Goal: Information Seeking & Learning: Learn about a topic

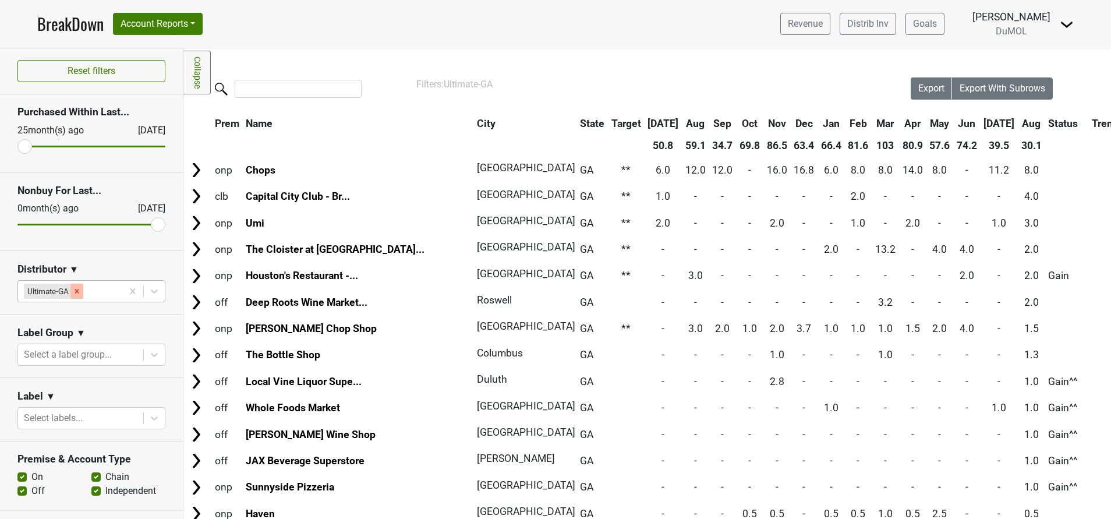
click at [78, 289] on icon "Remove Ultimate-GA" at bounding box center [77, 291] width 8 height 8
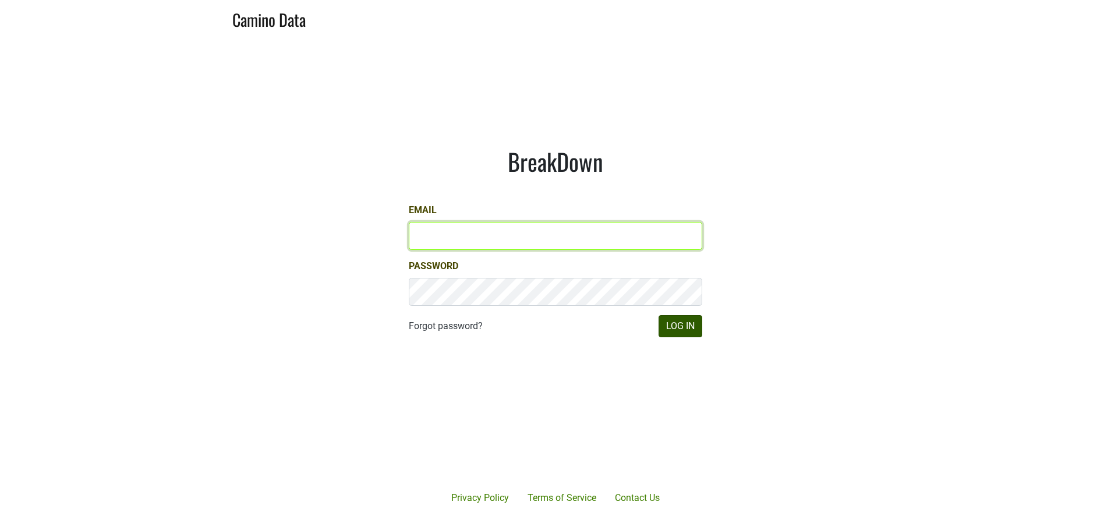
type input "susan@dumol.com"
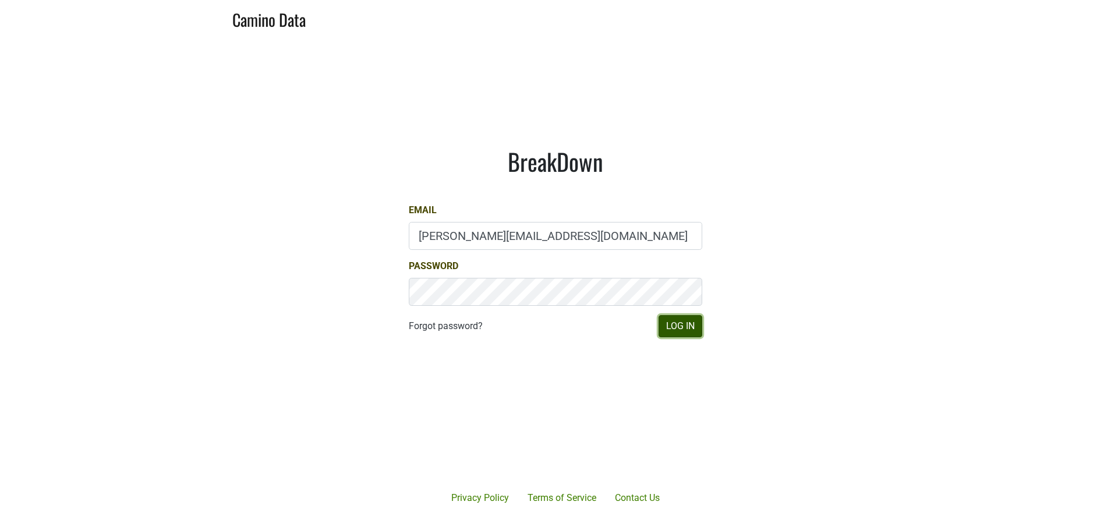
click at [687, 325] on button "Log In" at bounding box center [680, 326] width 44 height 22
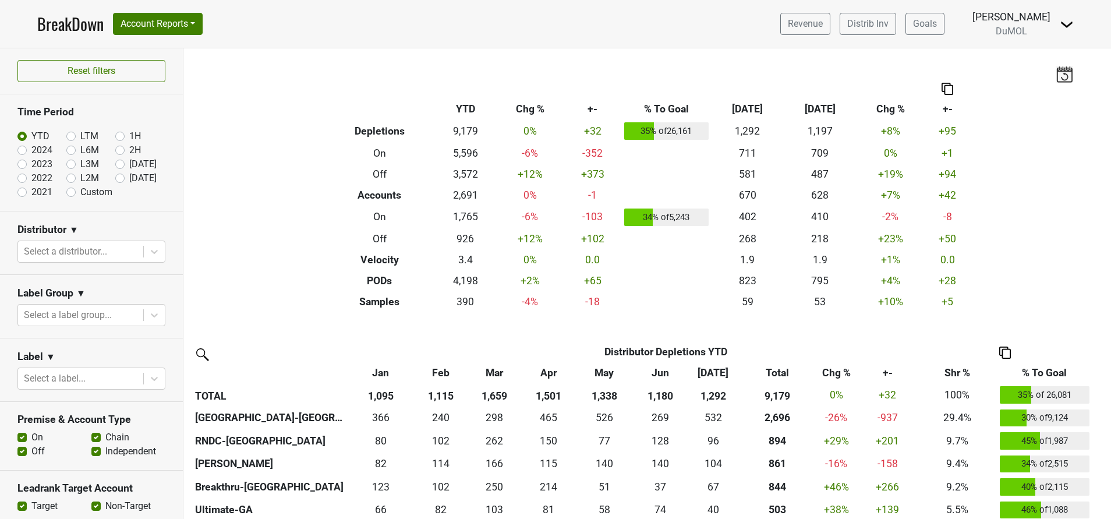
scroll to position [10, 0]
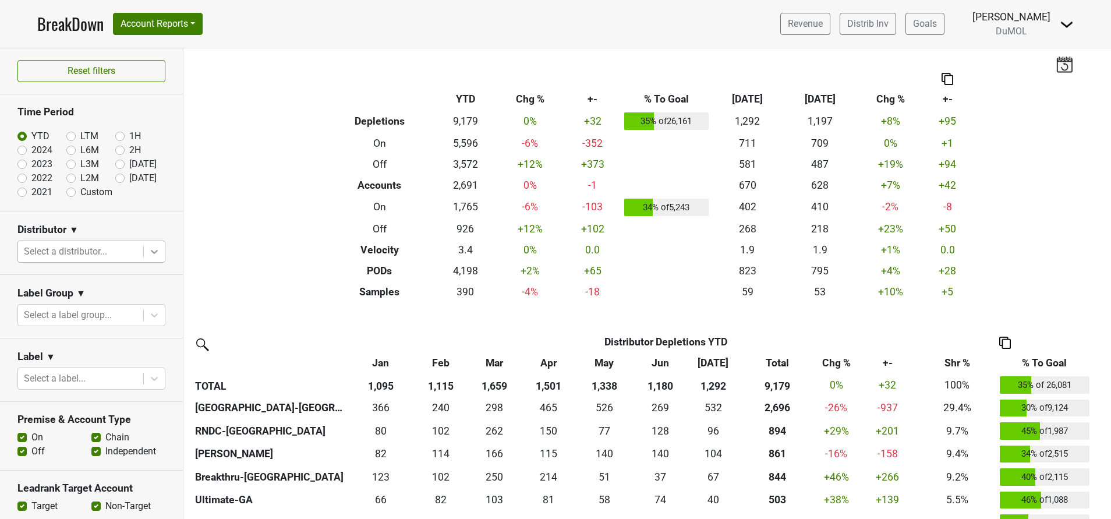
click at [148, 251] on icon at bounding box center [154, 252] width 12 height 12
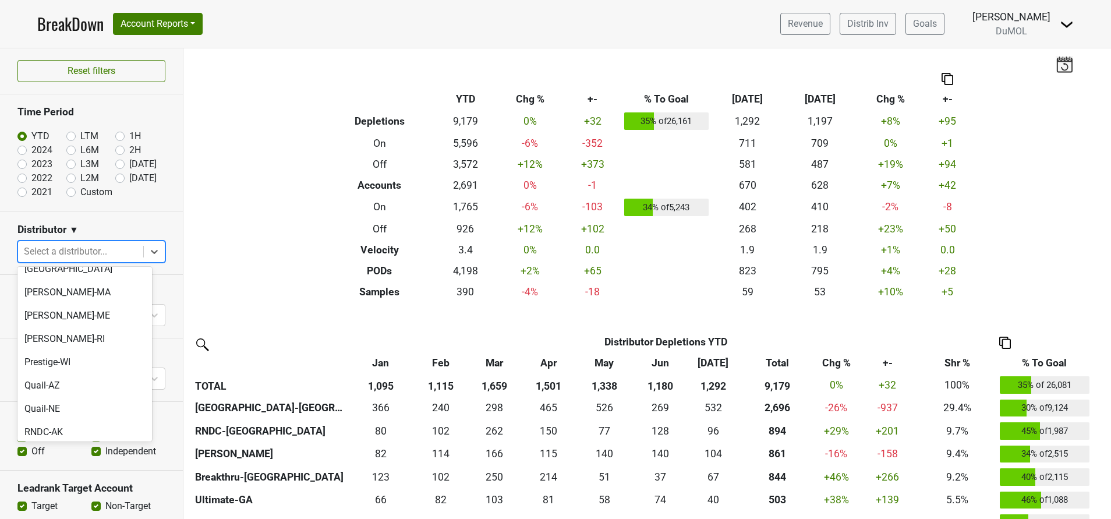
scroll to position [874, 0]
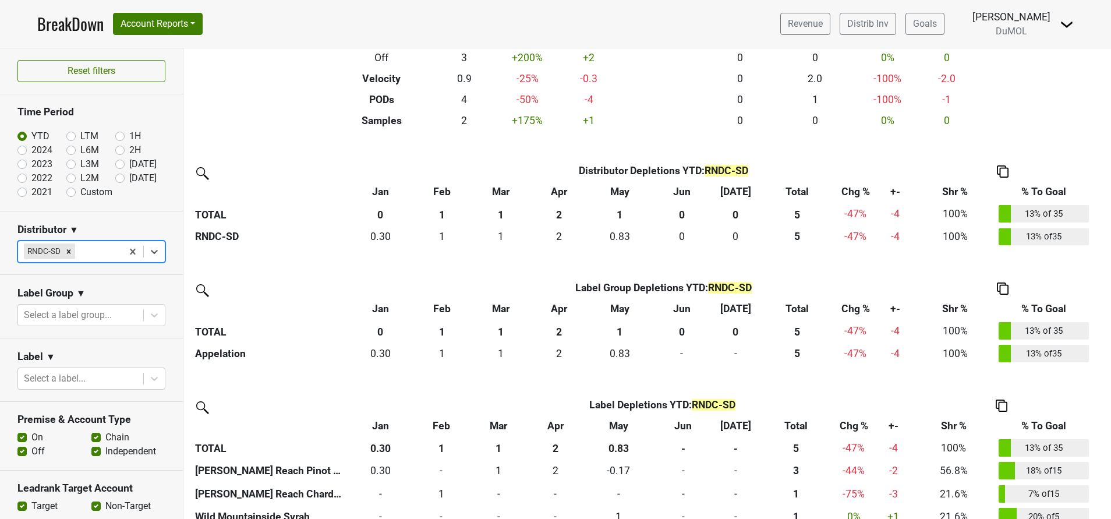
scroll to position [0, 0]
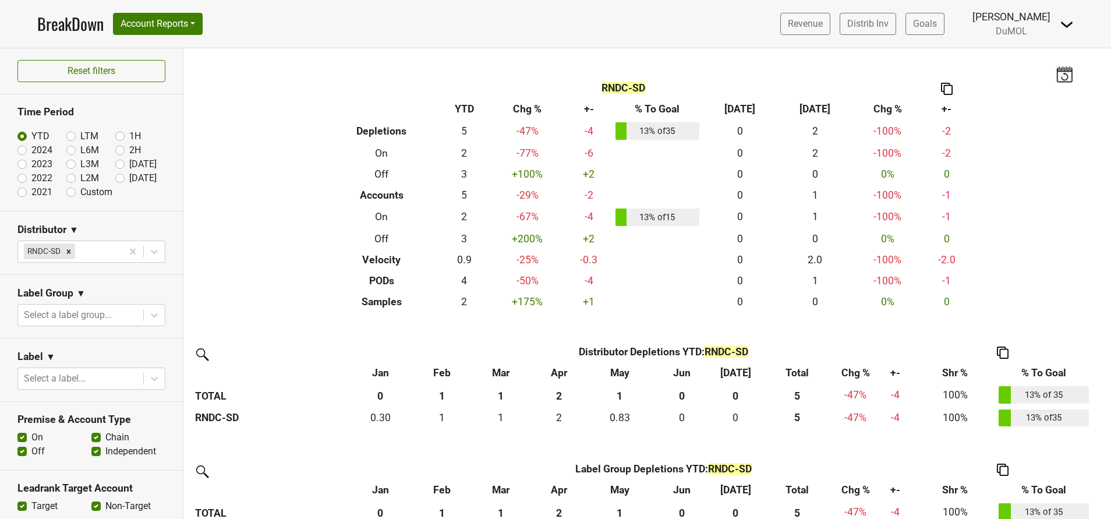
click at [941, 88] on img at bounding box center [947, 89] width 12 height 12
click at [937, 51] on div "Copy as Image" at bounding box center [940, 50] width 58 height 17
click at [74, 249] on div "Remove RNDC-SD" at bounding box center [68, 250] width 13 height 15
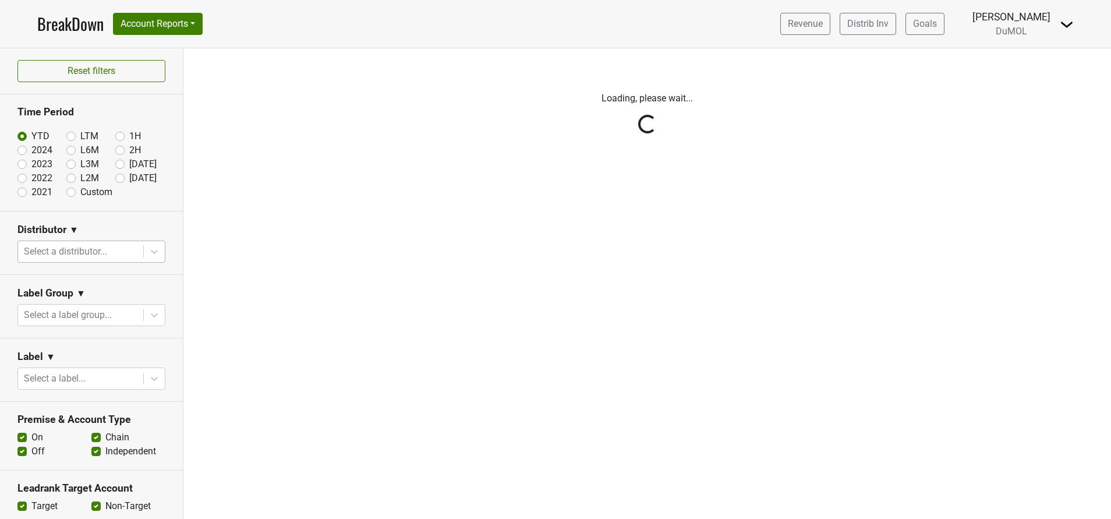
click at [146, 253] on div "Reset filters Time Period YTD LTM 1H 2024 L6M 2H 2023 L3M Jul '25 2022 L2M Aug …" at bounding box center [91, 283] width 183 height 470
click at [103, 249] on div "Reset filters Time Period YTD LTM 1H 2024 L6M 2H 2023 L3M Jul '25 2022 L2M Aug …" at bounding box center [91, 283] width 183 height 470
click at [107, 256] on div "Reset filters Time Period YTD LTM 1H 2024 L6M 2H 2023 L3M Jul '25 2022 L2M Aug …" at bounding box center [91, 283] width 183 height 470
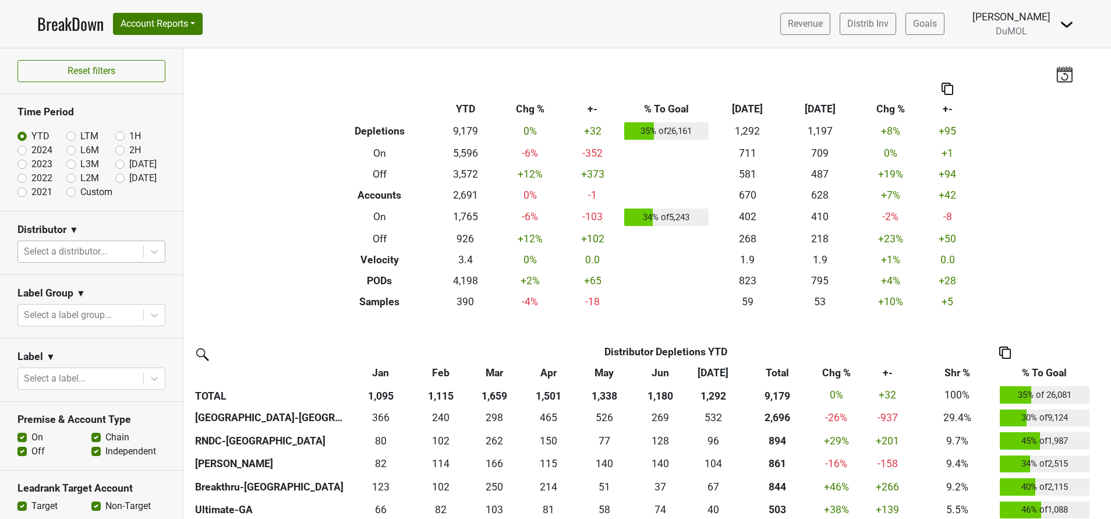
click at [97, 253] on div at bounding box center [81, 251] width 114 height 16
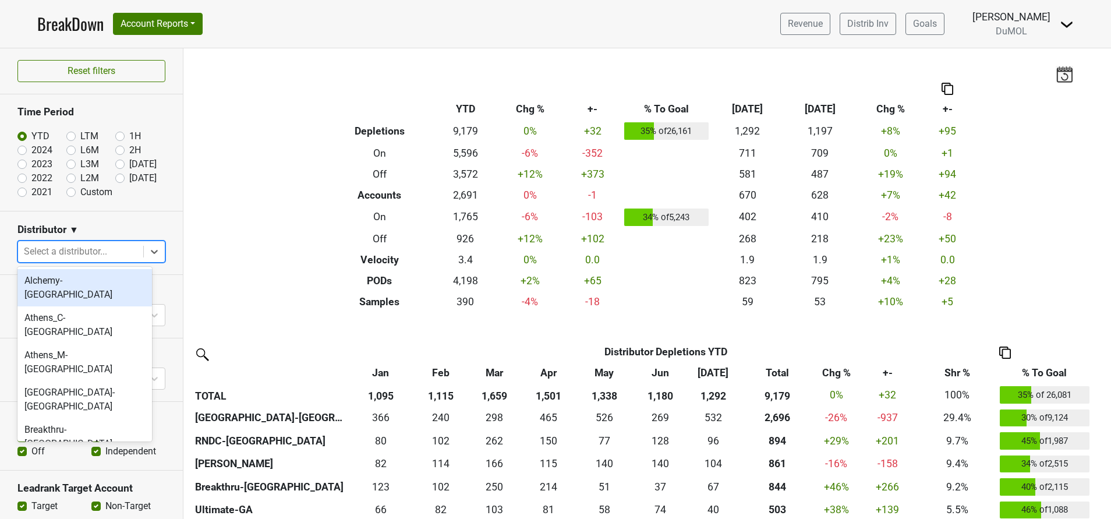
type input "n"
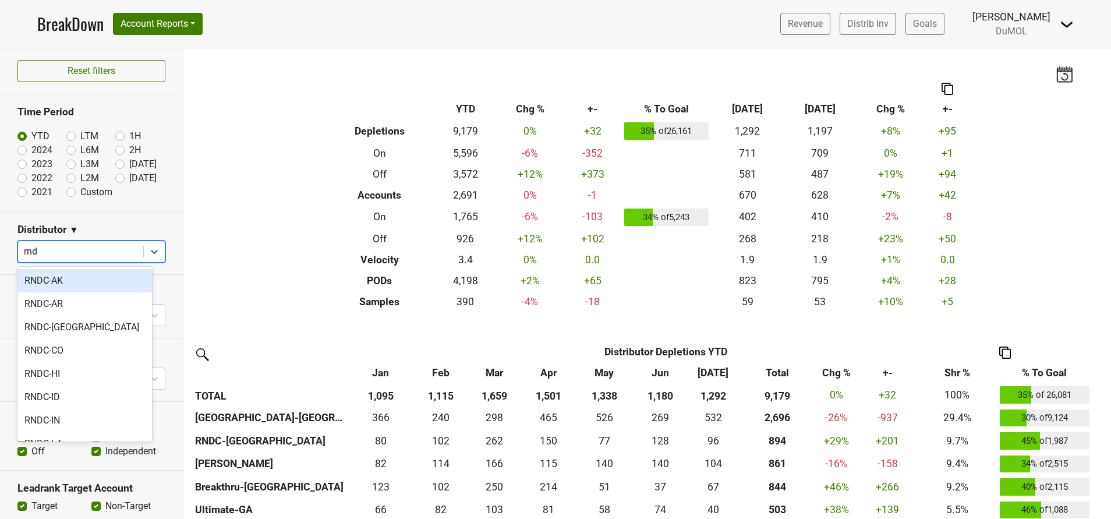
type input "rndc"
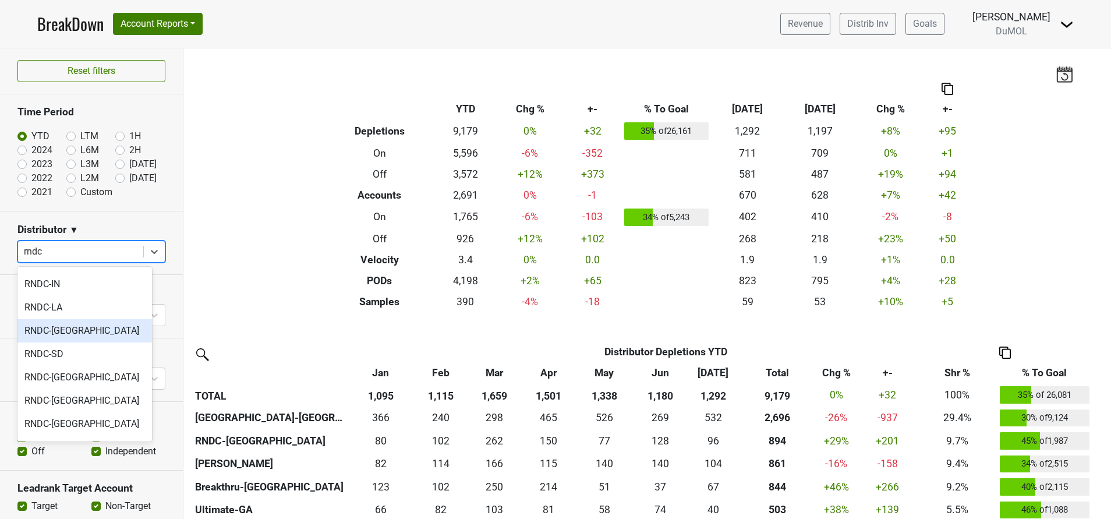
scroll to position [156, 0]
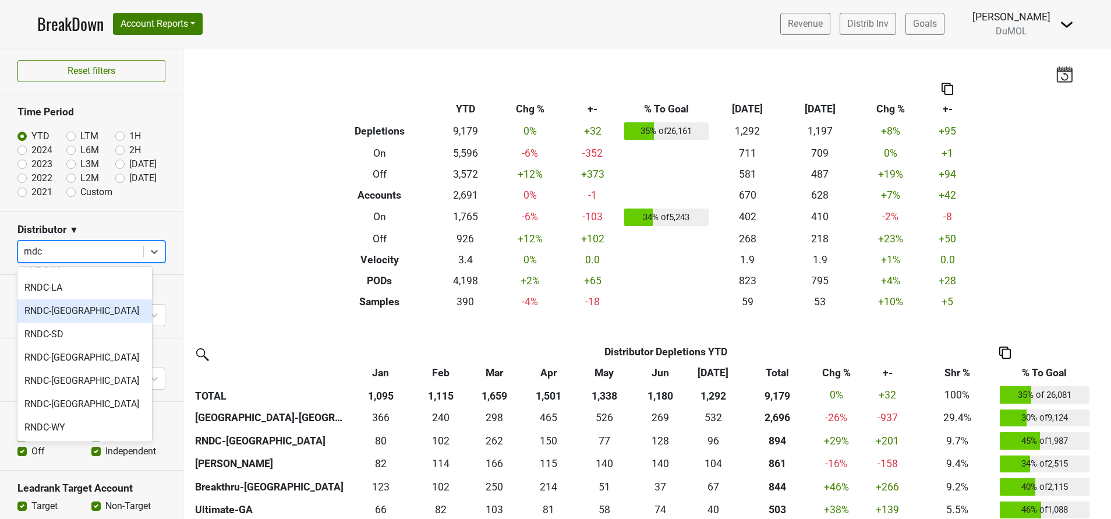
click at [45, 314] on div "RNDC-ND" at bounding box center [84, 310] width 134 height 23
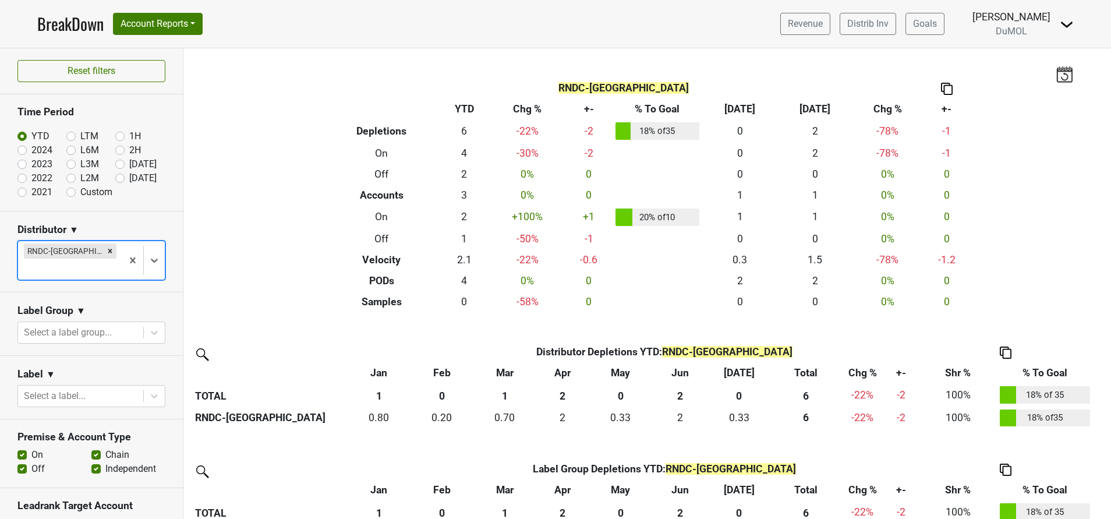
click at [941, 90] on img at bounding box center [947, 89] width 12 height 12
click at [944, 47] on div "Copy as Image" at bounding box center [940, 50] width 58 height 17
click at [94, 261] on div at bounding box center [70, 269] width 93 height 16
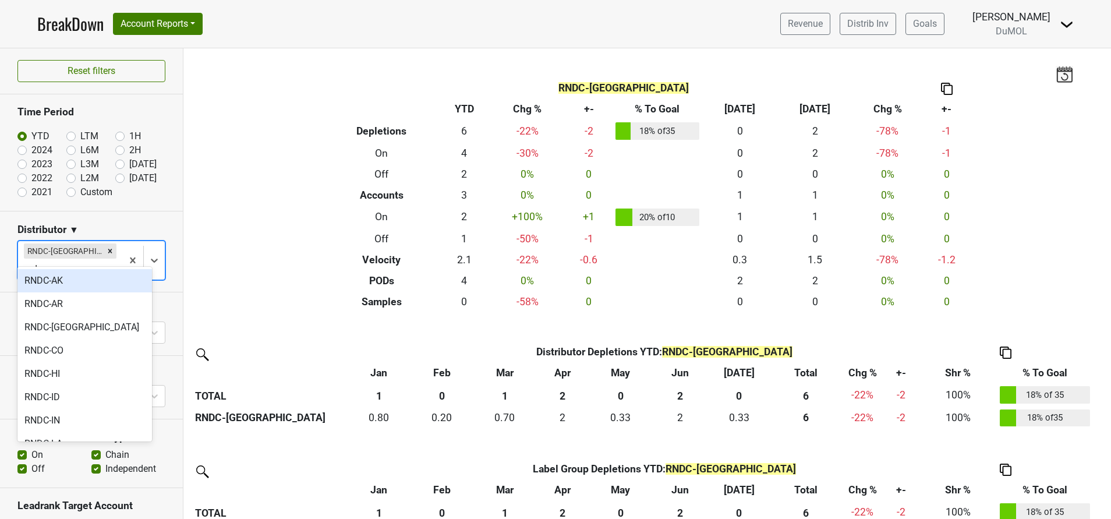
type input "rndc"
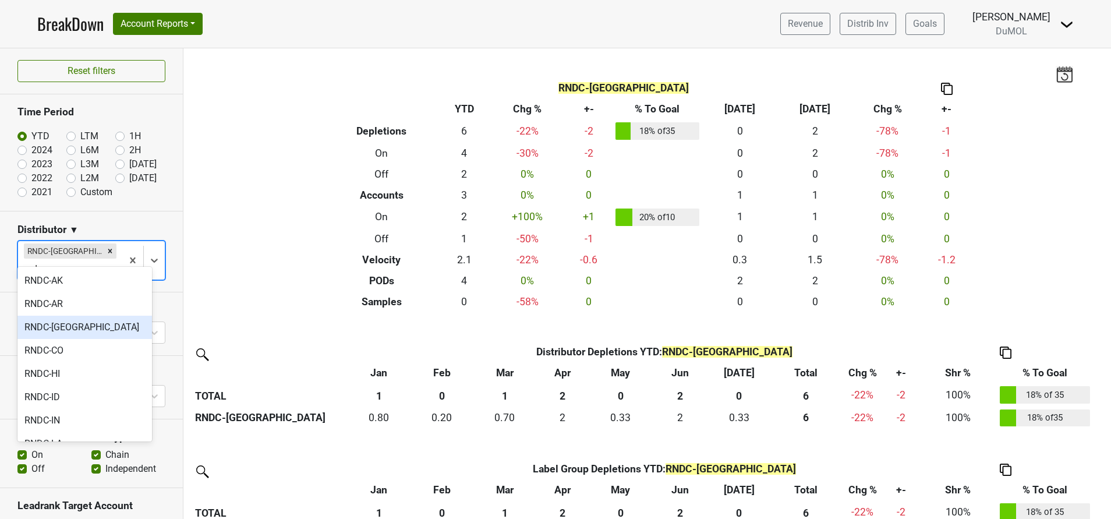
scroll to position [133, 0]
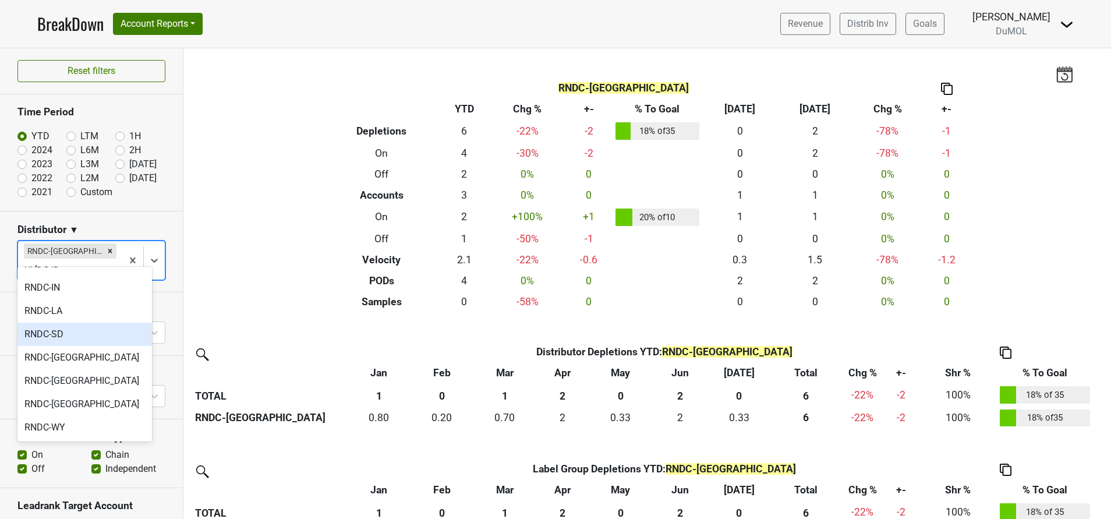
click at [49, 336] on div "RNDC-SD" at bounding box center [84, 333] width 134 height 23
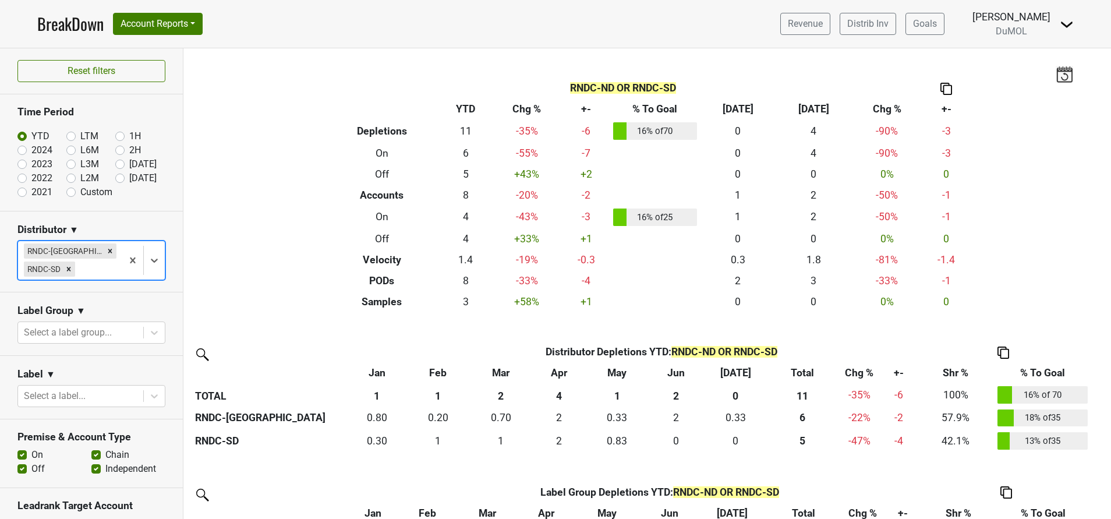
click at [1005, 352] on img at bounding box center [1003, 352] width 12 height 12
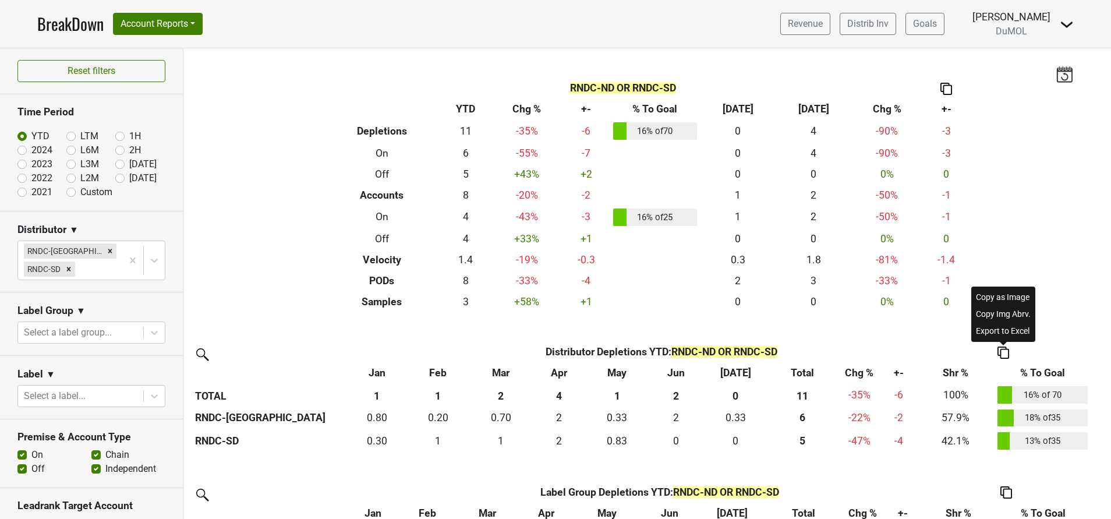
click at [1001, 309] on div "Copy Img Abrv." at bounding box center [1002, 314] width 59 height 17
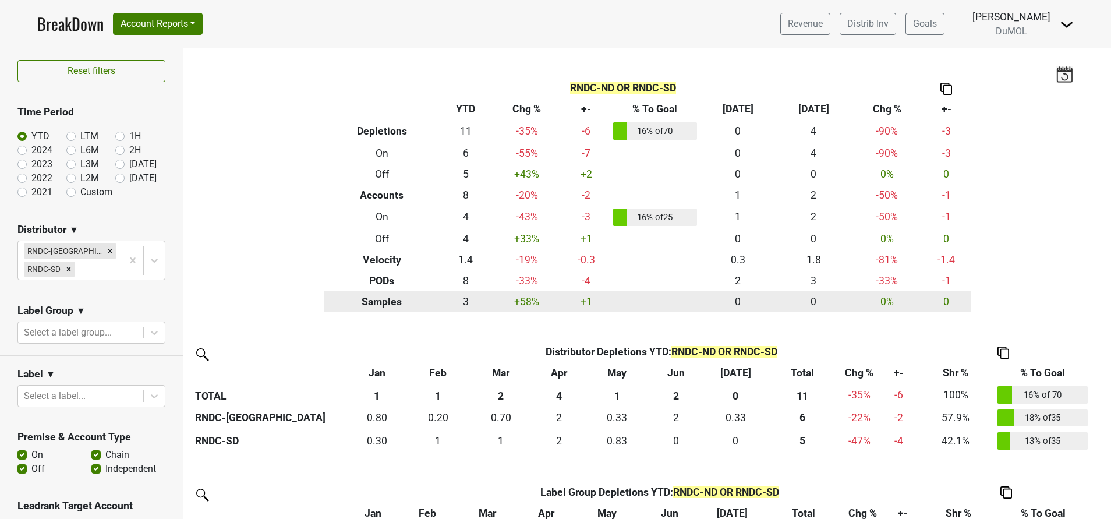
scroll to position [222, 0]
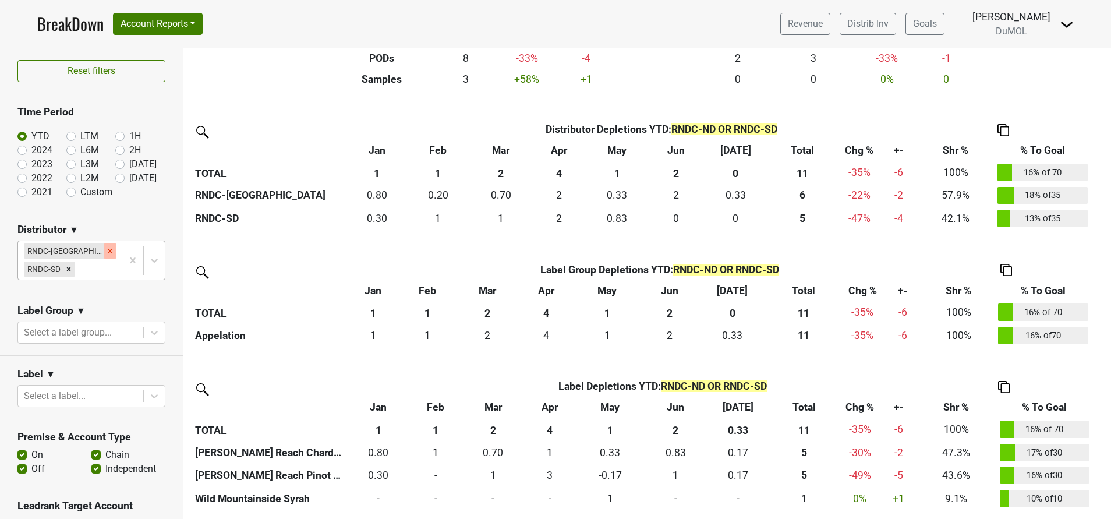
click at [104, 244] on div "Remove RNDC-ND" at bounding box center [110, 250] width 13 height 15
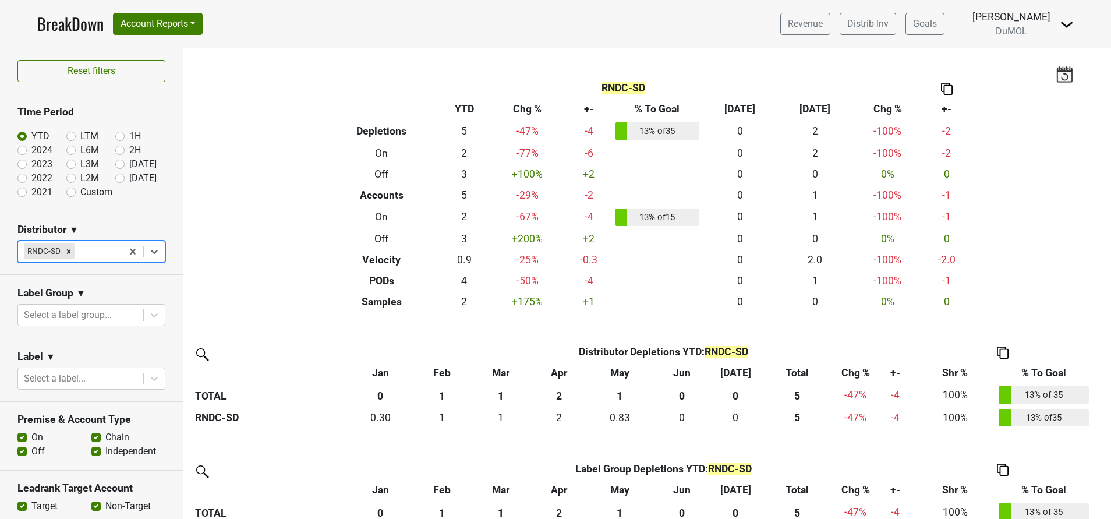
scroll to position [200, 0]
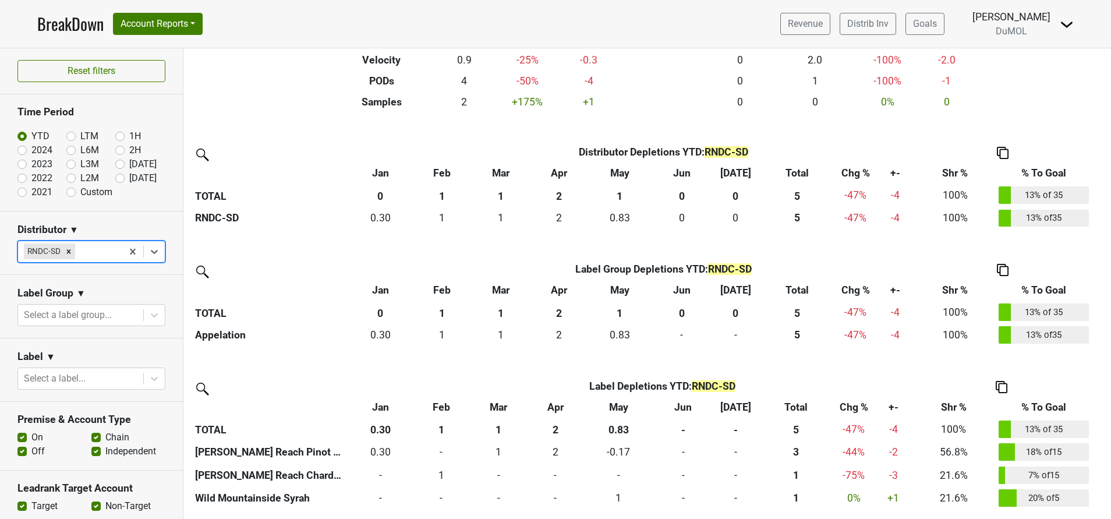
click at [1001, 385] on img at bounding box center [1001, 387] width 12 height 12
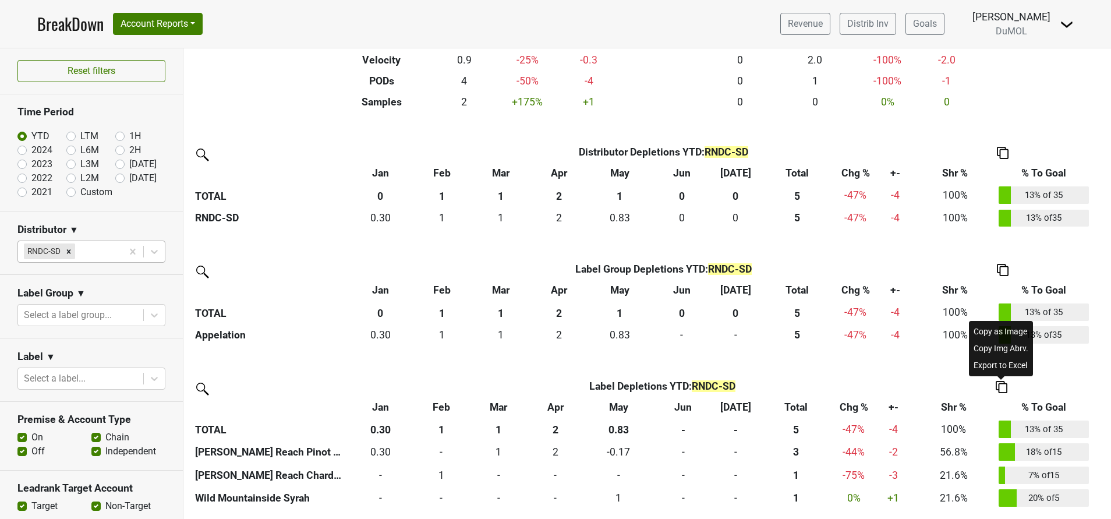
click at [992, 342] on div "Copy Img Abrv." at bounding box center [1000, 348] width 59 height 17
click at [65, 253] on icon "Remove RNDC-SD" at bounding box center [69, 251] width 8 height 8
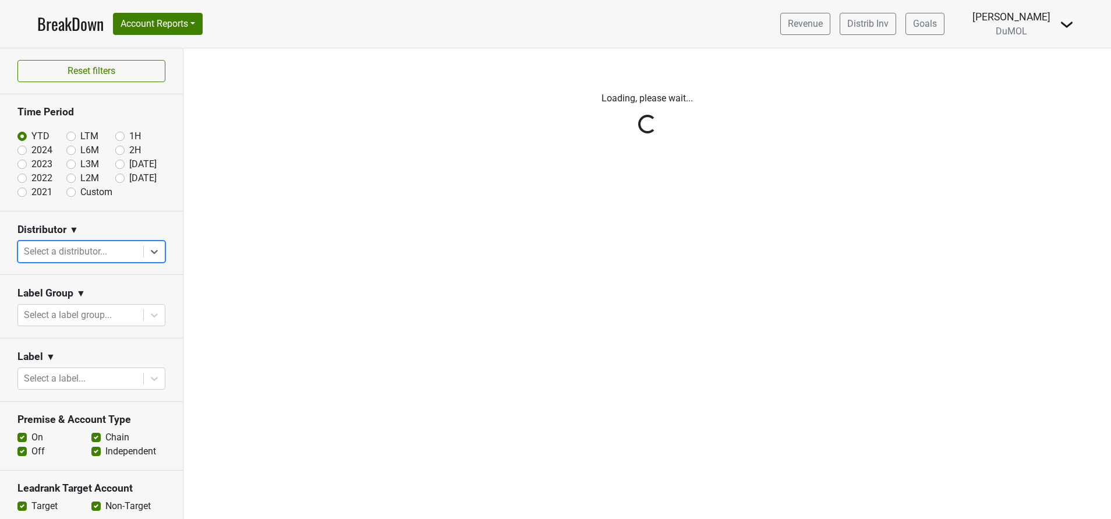
scroll to position [0, 0]
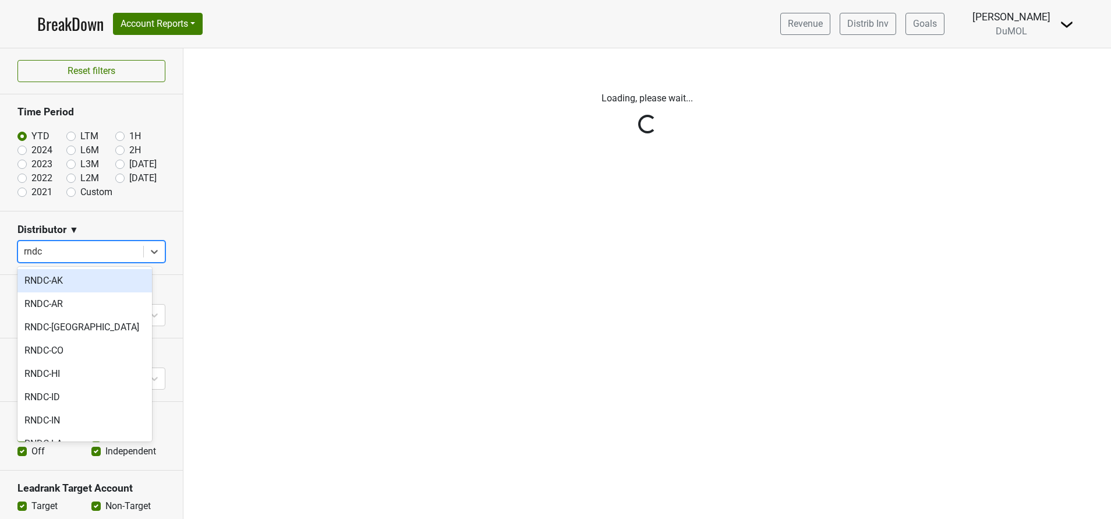
type input "rndc"
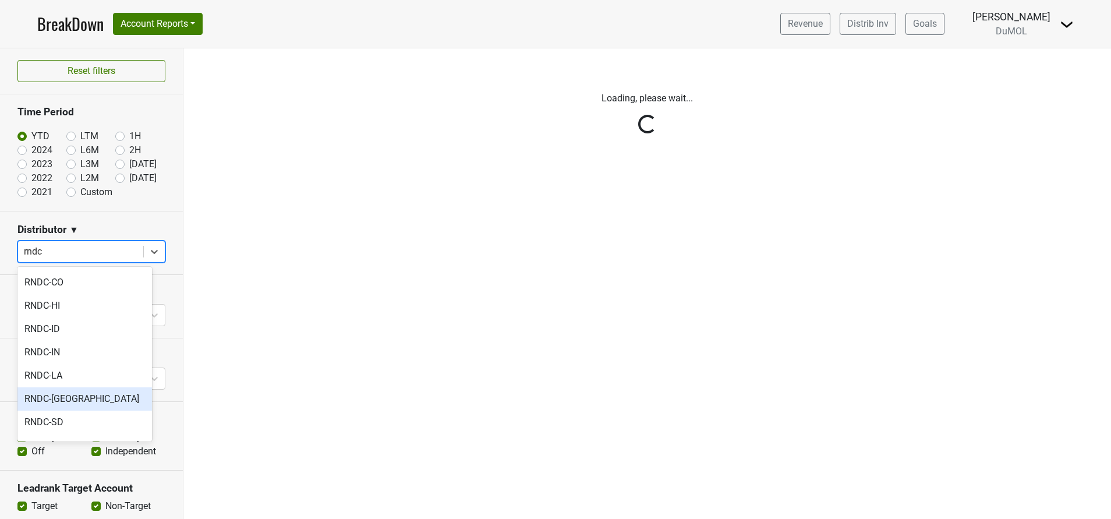
click at [54, 400] on div "RNDC-ND" at bounding box center [84, 398] width 134 height 23
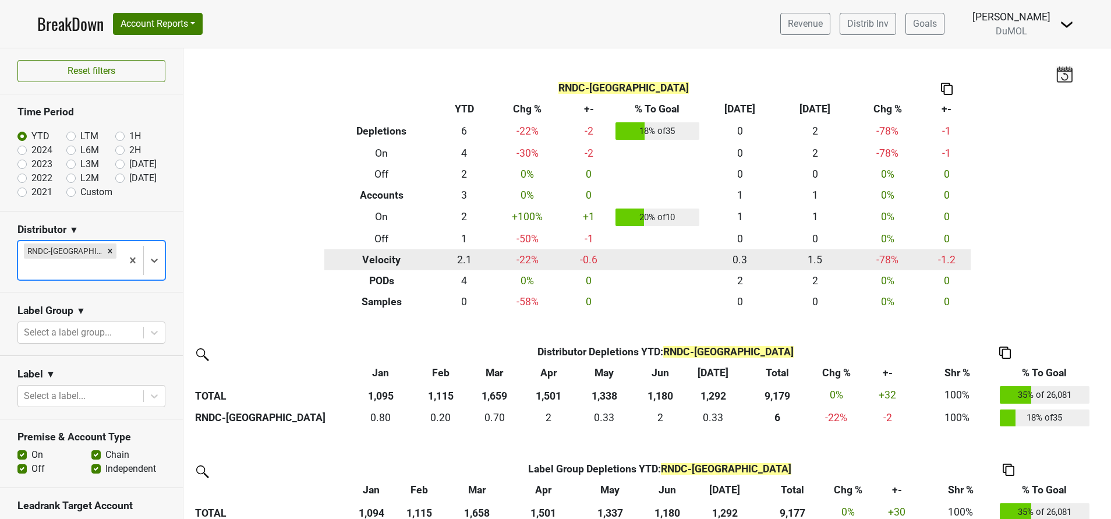
scroll to position [176, 0]
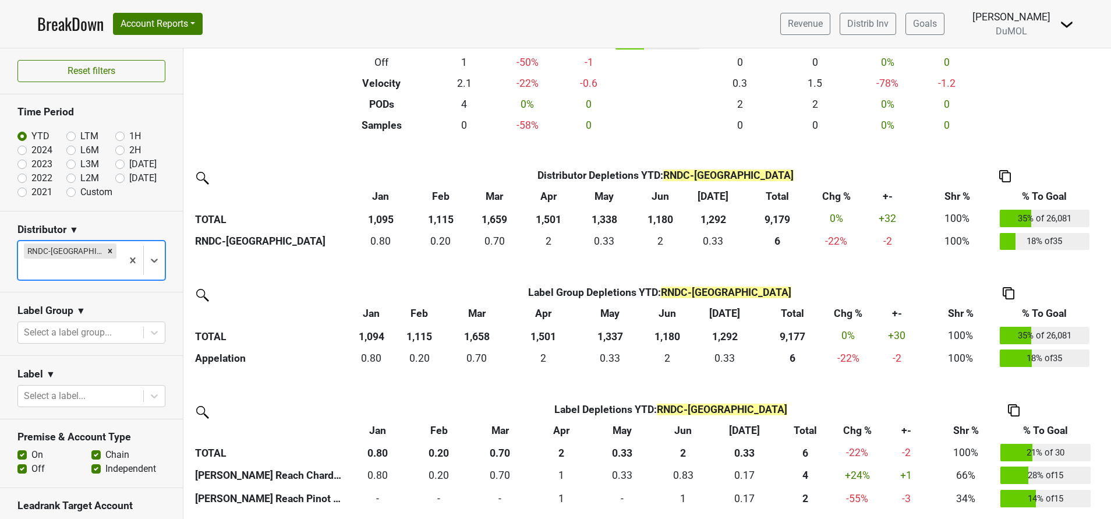
click at [1016, 408] on img at bounding box center [1014, 410] width 12 height 12
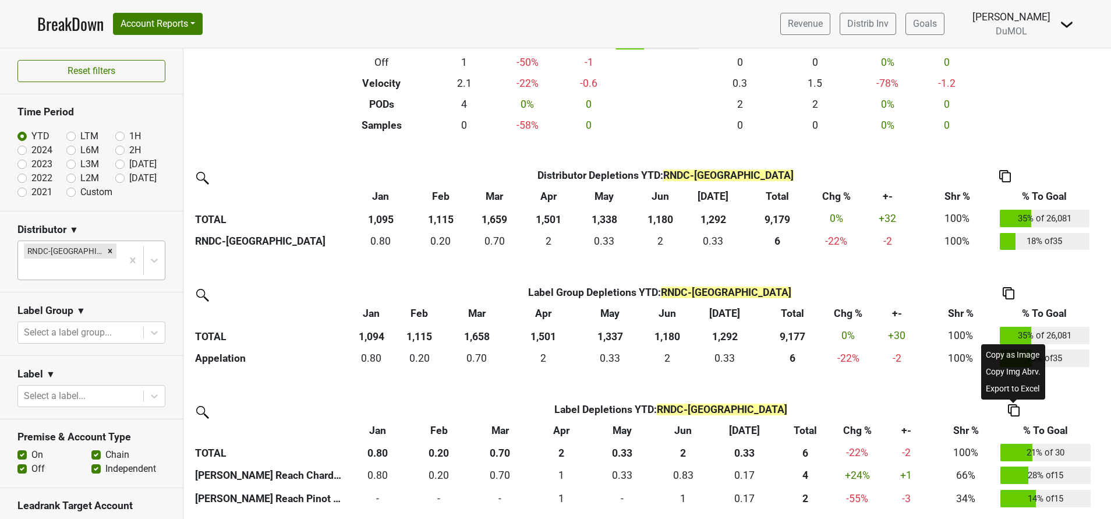
click at [1015, 370] on div "Copy Img Abrv." at bounding box center [1012, 371] width 59 height 17
click at [107, 256] on div "RNDC-ND" at bounding box center [70, 260] width 104 height 38
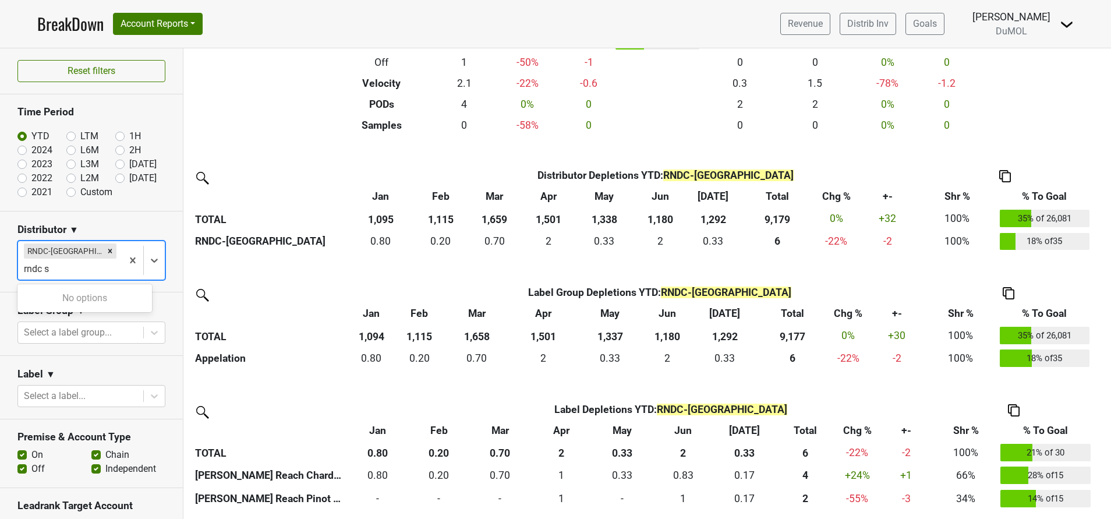
type input "rndc"
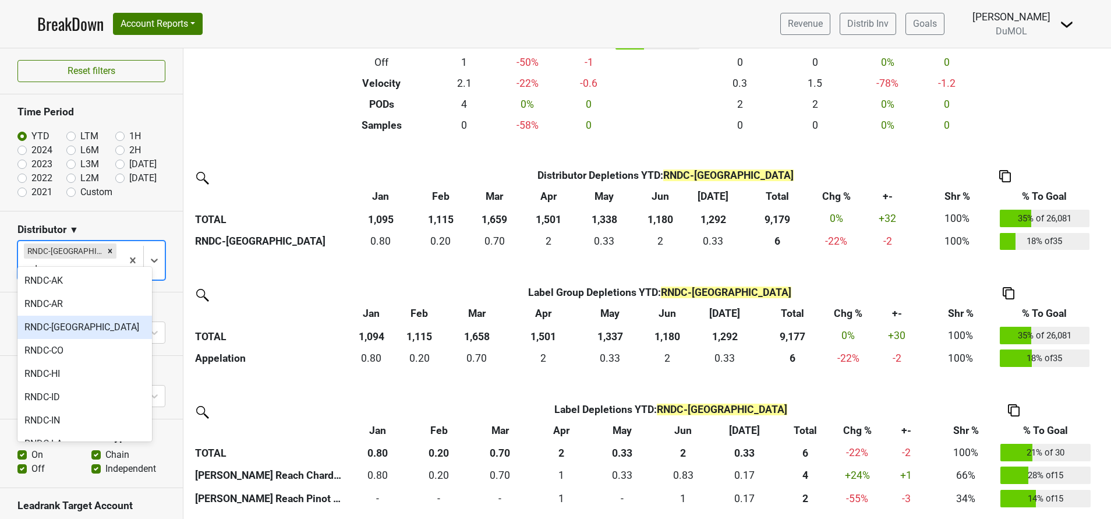
scroll to position [133, 0]
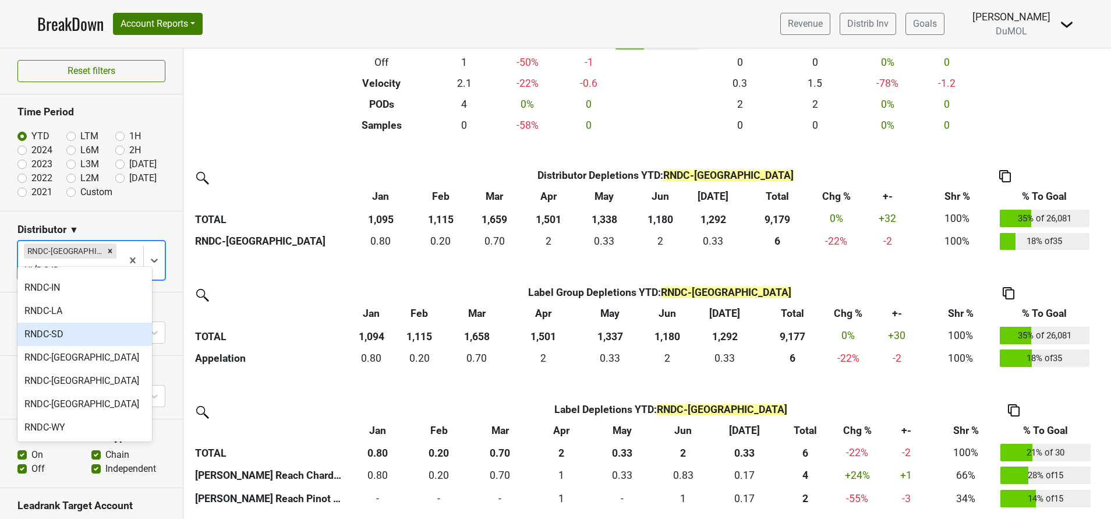
click at [51, 332] on div "RNDC-SD" at bounding box center [84, 333] width 134 height 23
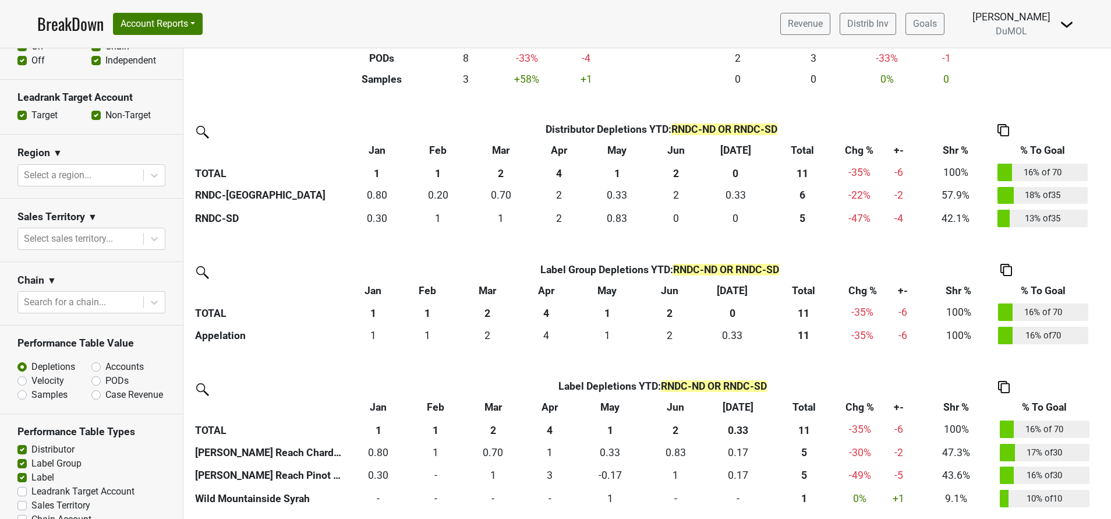
scroll to position [410, 0]
click at [105, 359] on label "Accounts" at bounding box center [124, 365] width 38 height 14
click at [91, 359] on input "Accounts" at bounding box center [126, 364] width 70 height 12
radio input "true"
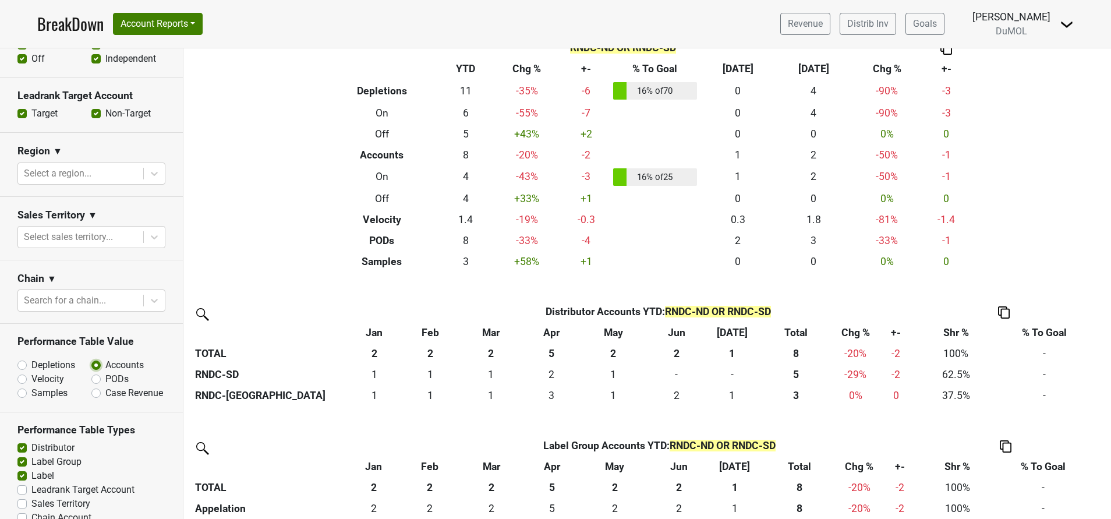
scroll to position [103, 0]
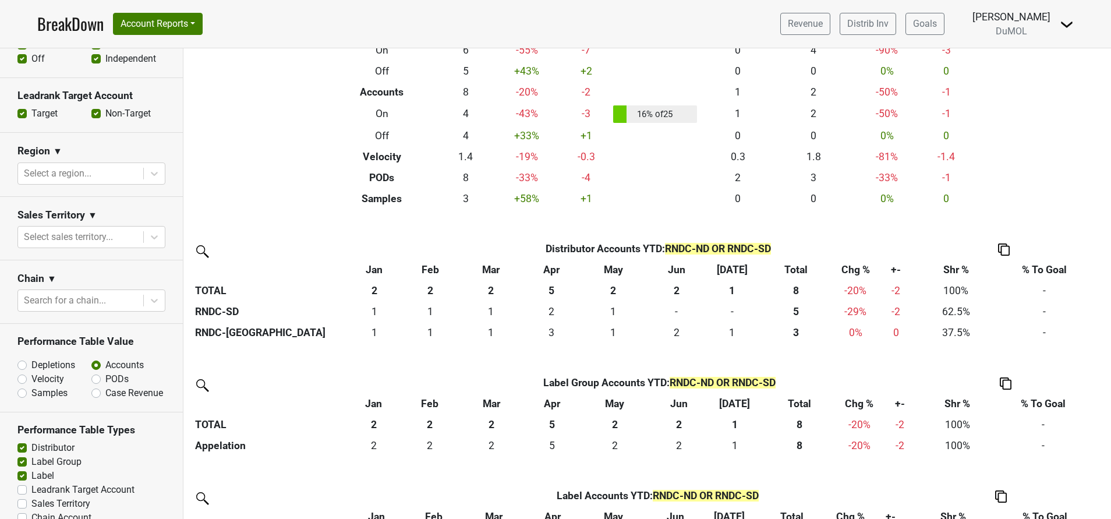
click at [1004, 247] on img at bounding box center [1004, 249] width 12 height 12
click at [984, 212] on div "Copy Img Abrv." at bounding box center [1002, 211] width 59 height 17
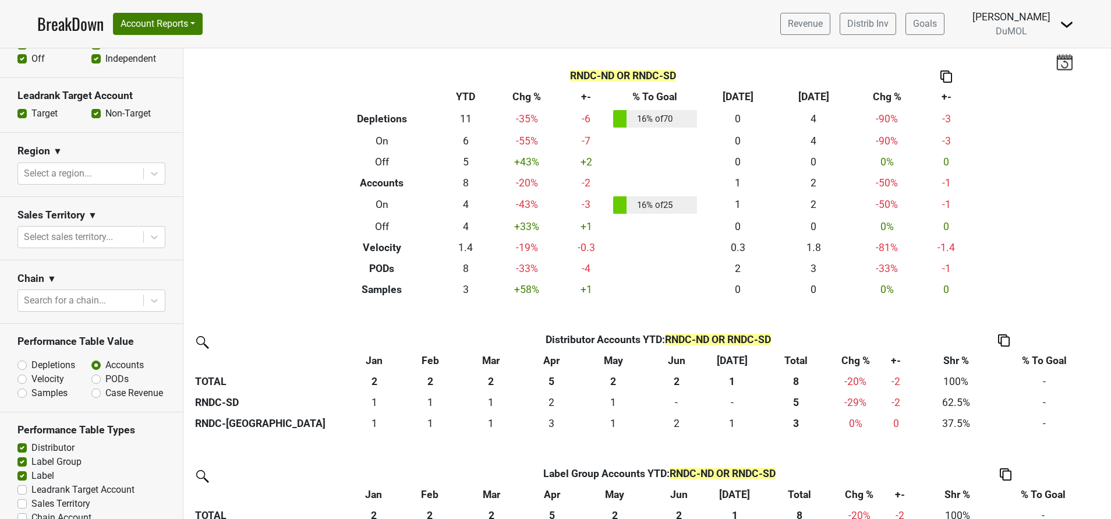
click at [943, 75] on img at bounding box center [946, 76] width 12 height 12
click at [936, 39] on div "Copy as Image" at bounding box center [940, 38] width 58 height 17
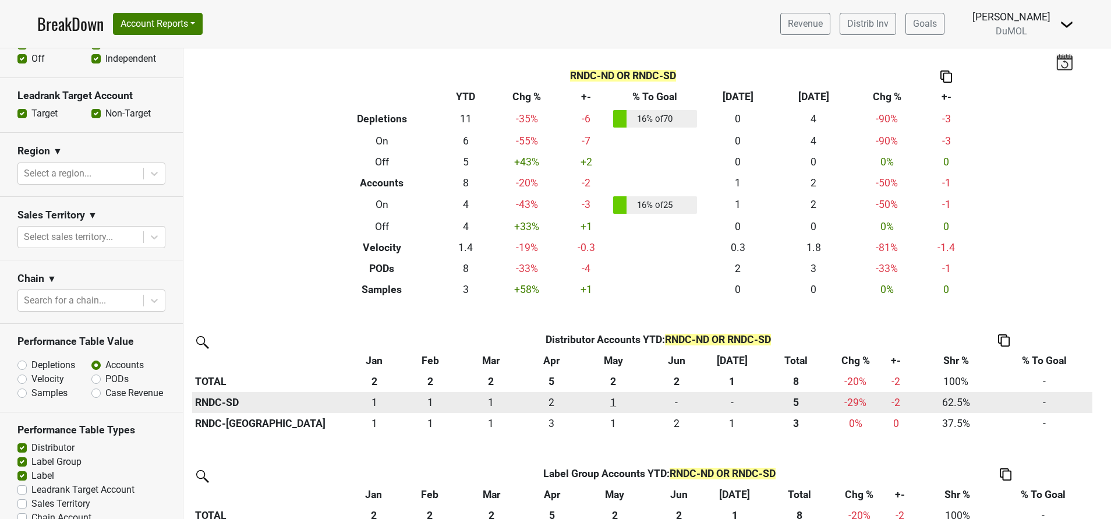
click at [616, 399] on div "1 1" at bounding box center [613, 402] width 61 height 15
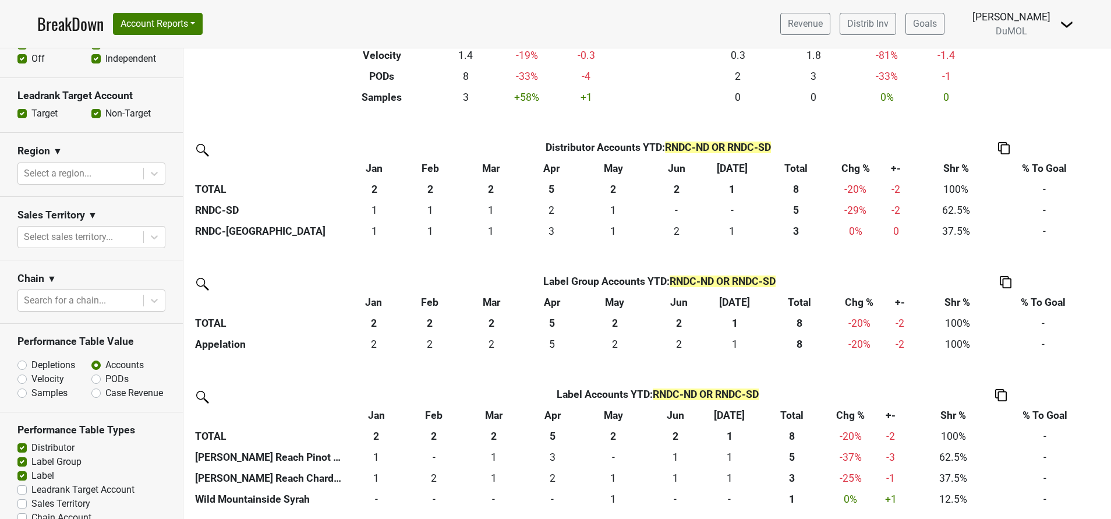
scroll to position [0, 0]
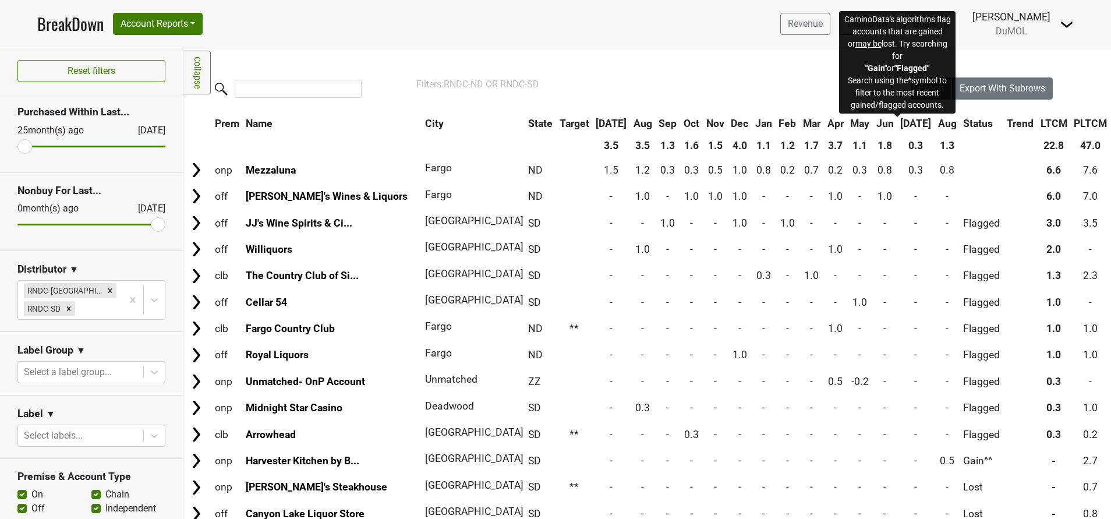
click at [963, 119] on span "Status" at bounding box center [978, 124] width 30 height 12
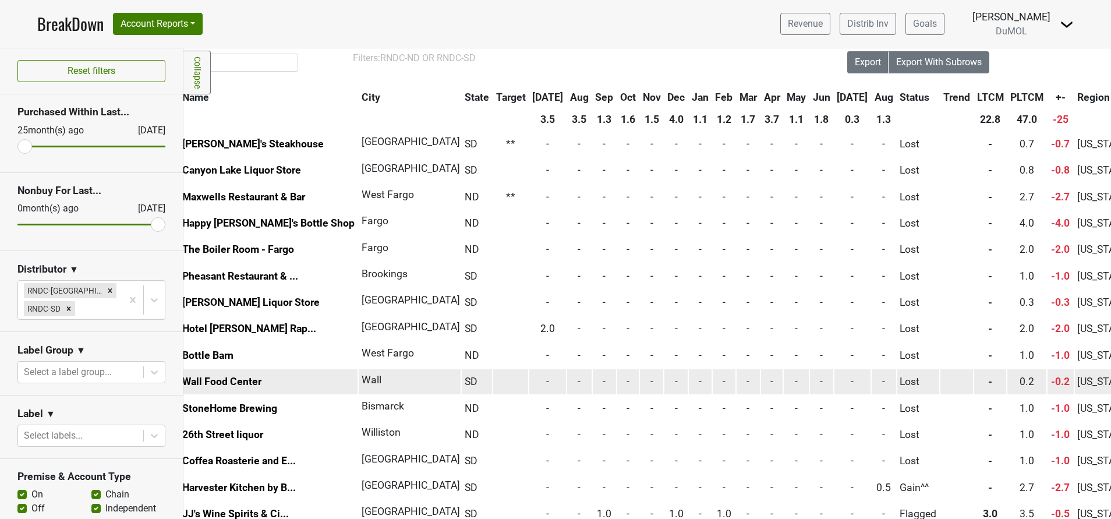
scroll to position [26, 62]
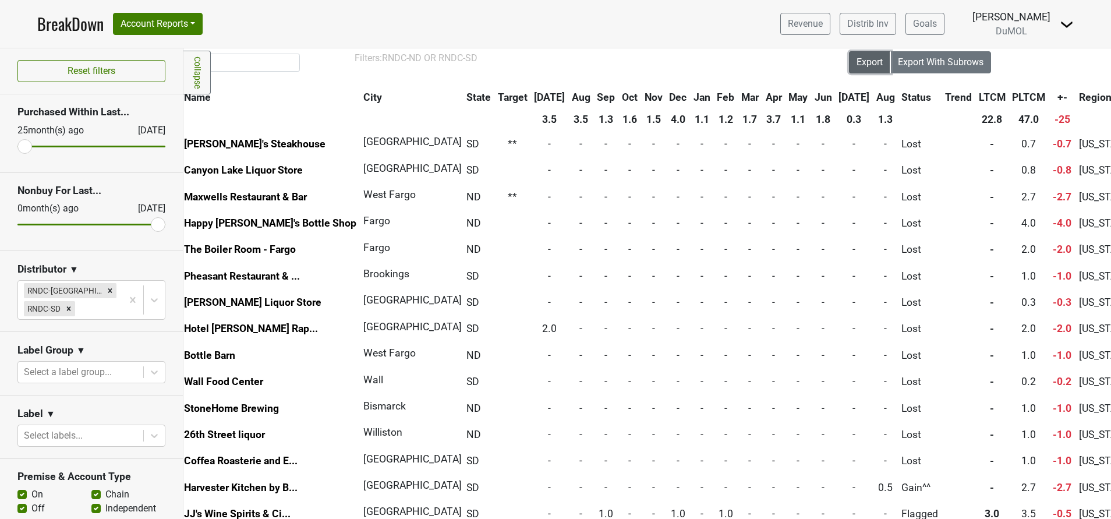
click at [856, 62] on span "Export" at bounding box center [869, 61] width 26 height 11
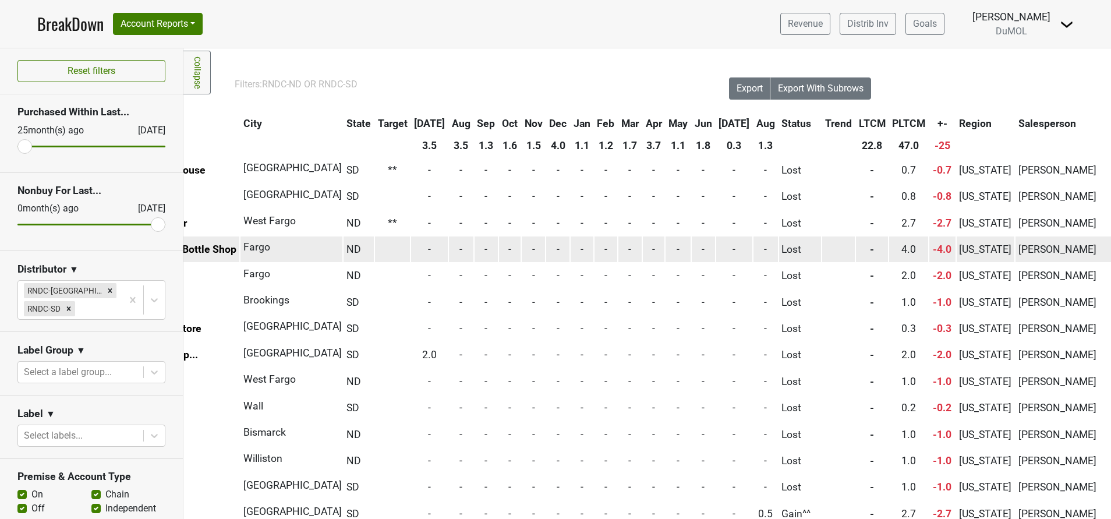
scroll to position [0, 0]
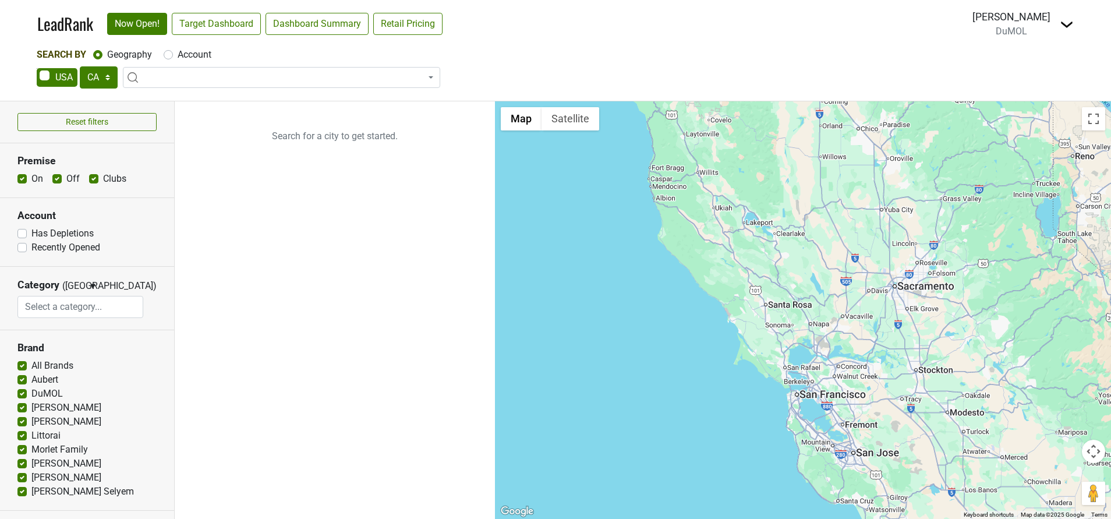
select select "CA"
select select
click at [108, 75] on select "AK AL AR AZ CA CO CT DC DE FL [GEOGRAPHIC_DATA] HI IA ID IL IN KS [GEOGRAPHIC_D…" at bounding box center [99, 77] width 38 height 22
click at [80, 66] on select "AK AL AR AZ CA CO CT DC DE FL [GEOGRAPHIC_DATA] HI IA ID IL IN KS [GEOGRAPHIC_D…" at bounding box center [99, 77] width 38 height 22
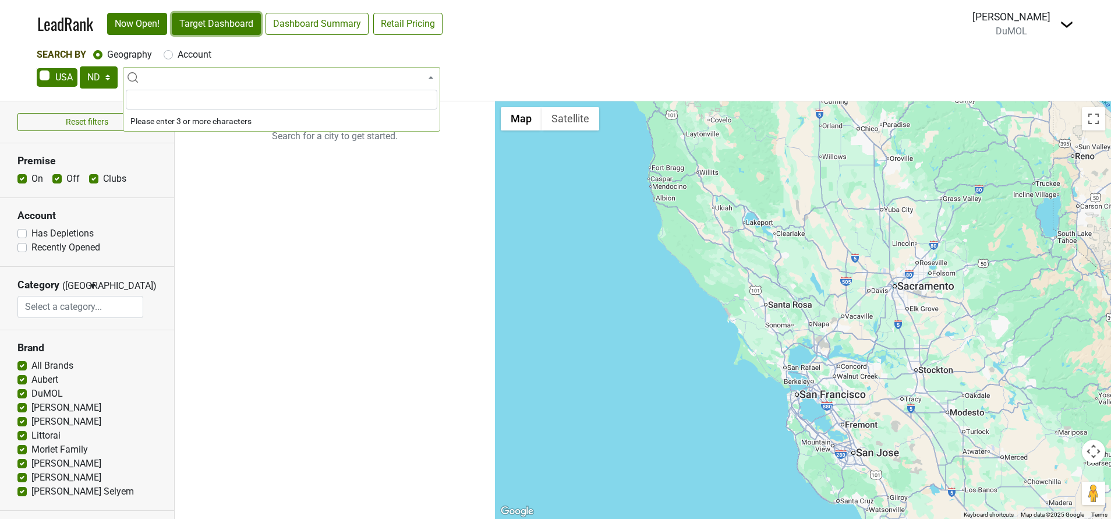
click at [216, 26] on link "Target Dashboard" at bounding box center [216, 24] width 89 height 22
click at [105, 79] on select "AK AL AR AZ CA CO CT DC DE FL [GEOGRAPHIC_DATA] HI IA ID IL IN KS [GEOGRAPHIC_D…" at bounding box center [99, 77] width 38 height 22
click at [80, 66] on select "AK AL AR AZ CA CO CT DC DE FL [GEOGRAPHIC_DATA] HI IA ID IL IN KS [GEOGRAPHIC_D…" at bounding box center [99, 77] width 38 height 22
click at [212, 29] on link "Target Dashboard" at bounding box center [216, 24] width 89 height 22
click at [111, 73] on select "AK AL AR AZ CA CO CT DC DE FL [GEOGRAPHIC_DATA] HI IA ID IL IN KS [GEOGRAPHIC_D…" at bounding box center [99, 77] width 38 height 22
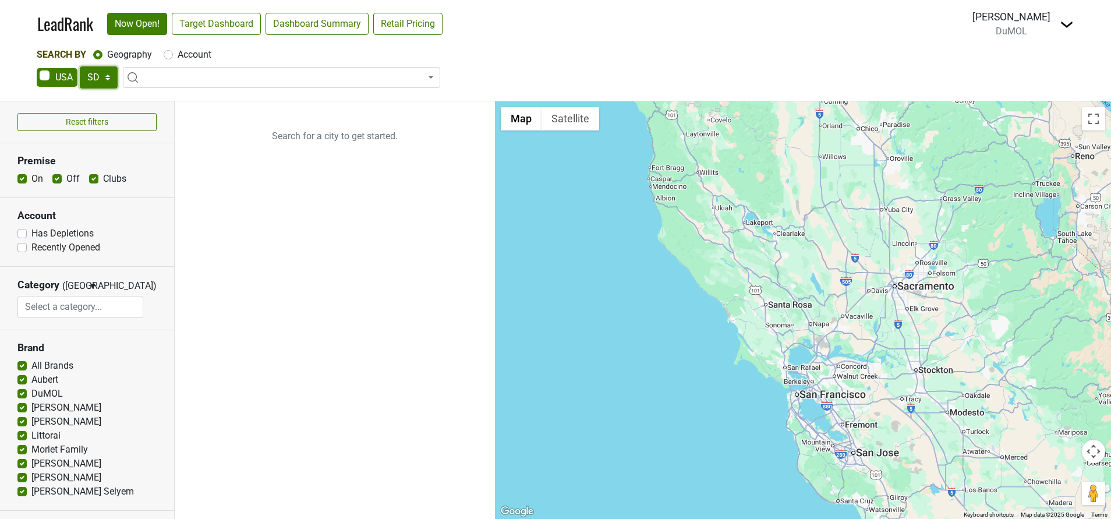
select select "ND"
click at [80, 66] on select "AK AL AR AZ CA CO CT DC DE FL [GEOGRAPHIC_DATA] HI IA ID IL IN KS [GEOGRAPHIC_D…" at bounding box center [99, 77] width 38 height 22
click at [233, 17] on link "Target Dashboard" at bounding box center [216, 24] width 89 height 22
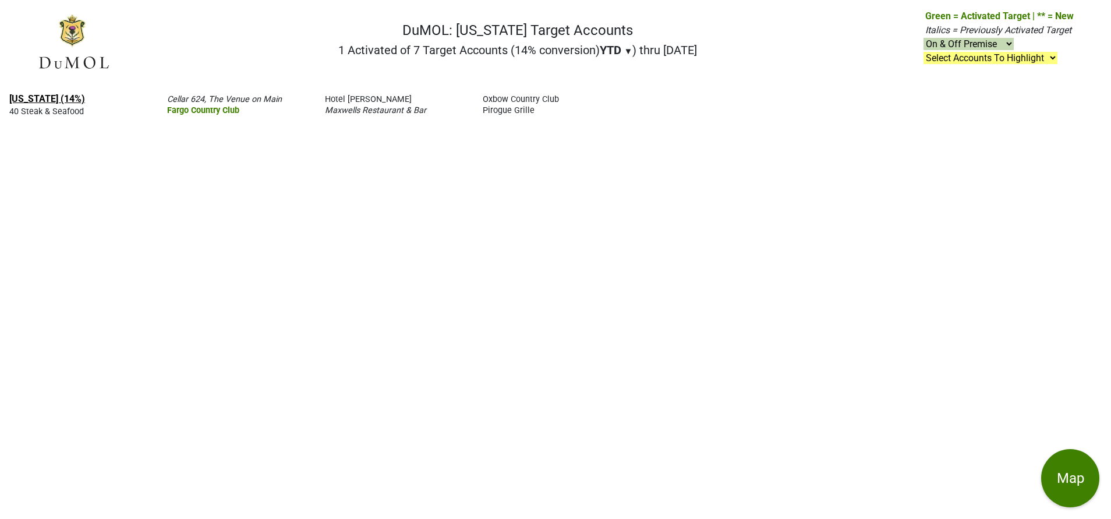
click at [63, 98] on link "[US_STATE] (14%)" at bounding box center [47, 98] width 76 height 11
click at [53, 101] on link "[US_STATE] (0%)" at bounding box center [44, 98] width 70 height 11
click at [31, 95] on link "[US_STATE] (14%)" at bounding box center [47, 98] width 76 height 11
